Goal: Find specific page/section

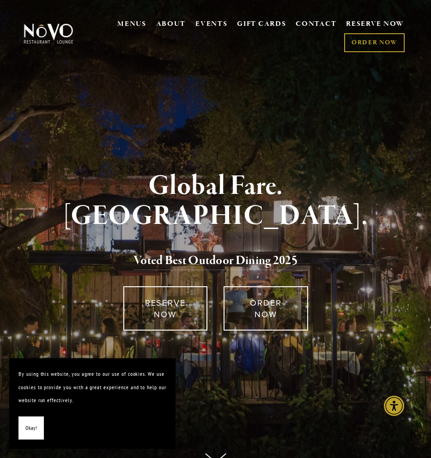
click at [31, 434] on span "Okay!" at bounding box center [31, 428] width 12 height 13
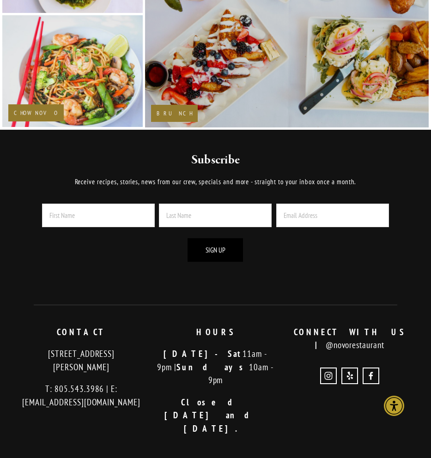
scroll to position [1278, 0]
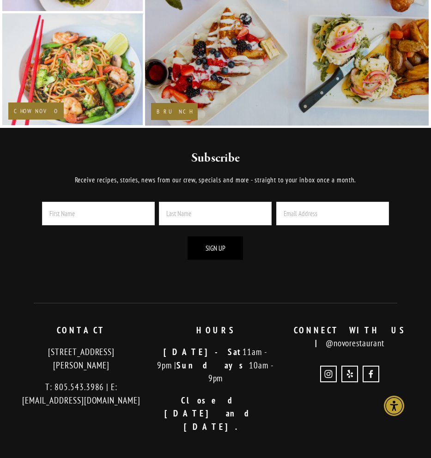
click at [224, 76] on img at bounding box center [287, 12] width 322 height 227
click at [205, 105] on img at bounding box center [287, 12] width 322 height 227
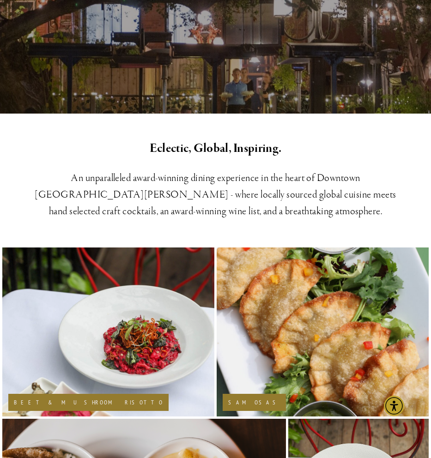
scroll to position [0, 0]
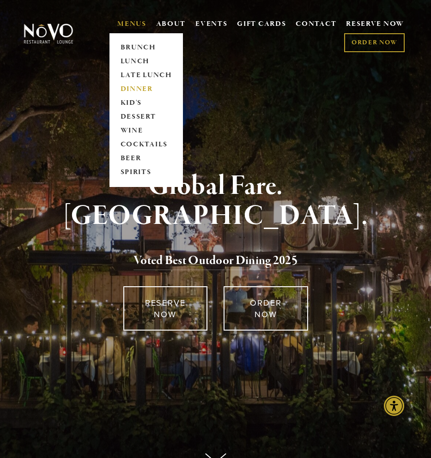
click at [141, 90] on link "DINNER" at bounding box center [146, 89] width 58 height 14
